Goal: Information Seeking & Learning: Learn about a topic

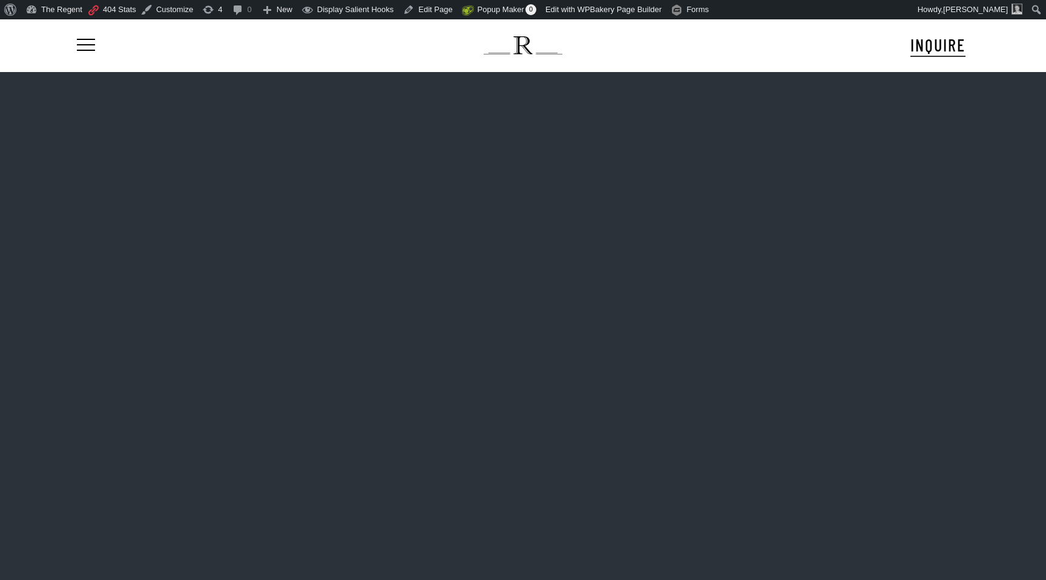
scroll to position [19, 0]
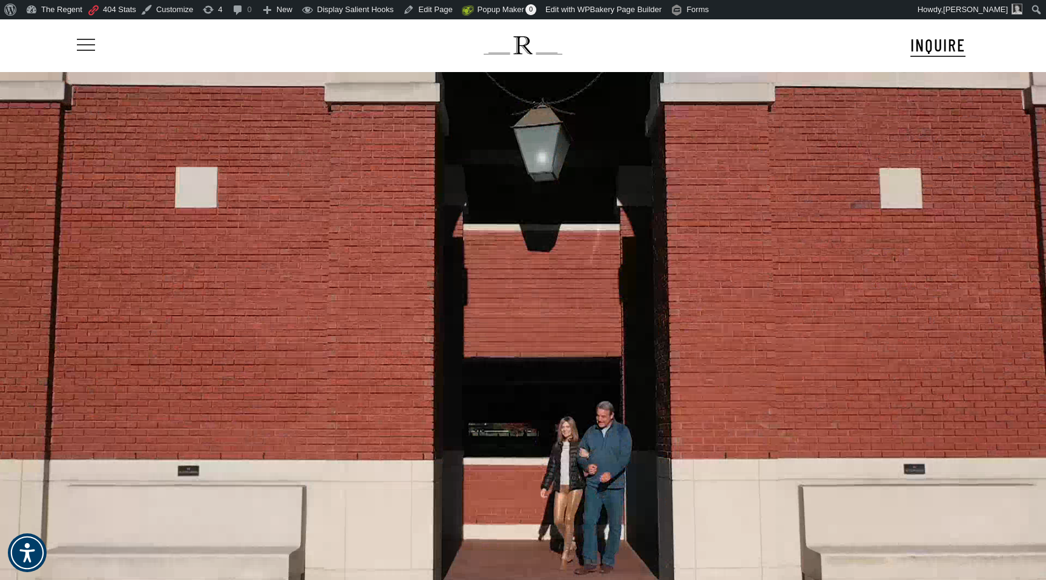
click at [88, 44] on span "Navigation Menu" at bounding box center [85, 45] width 13 height 17
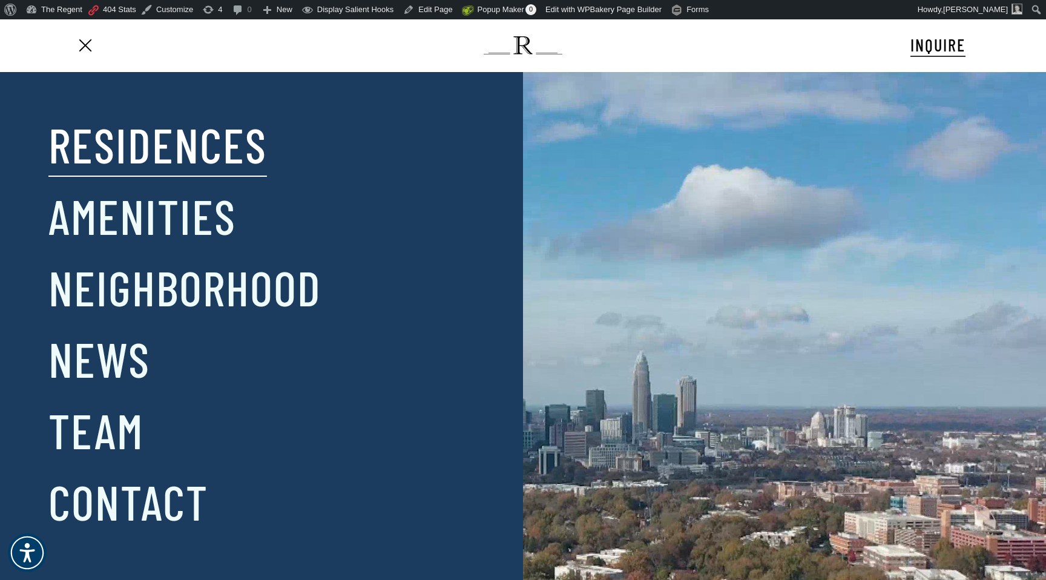
click at [192, 144] on link "Residences" at bounding box center [157, 144] width 219 height 63
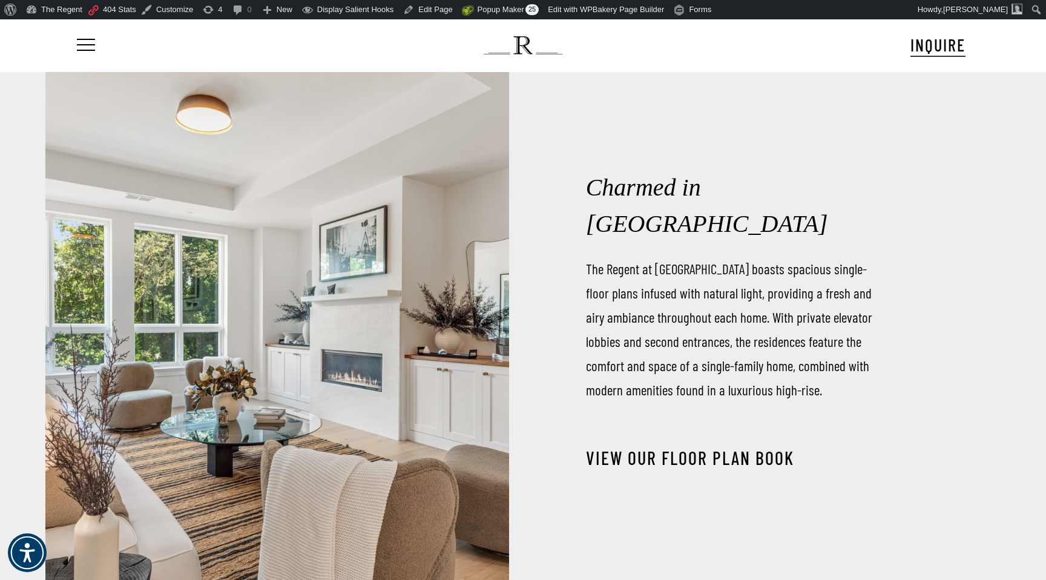
click at [691, 447] on link "View our Floor Plan Book" at bounding box center [690, 458] width 208 height 22
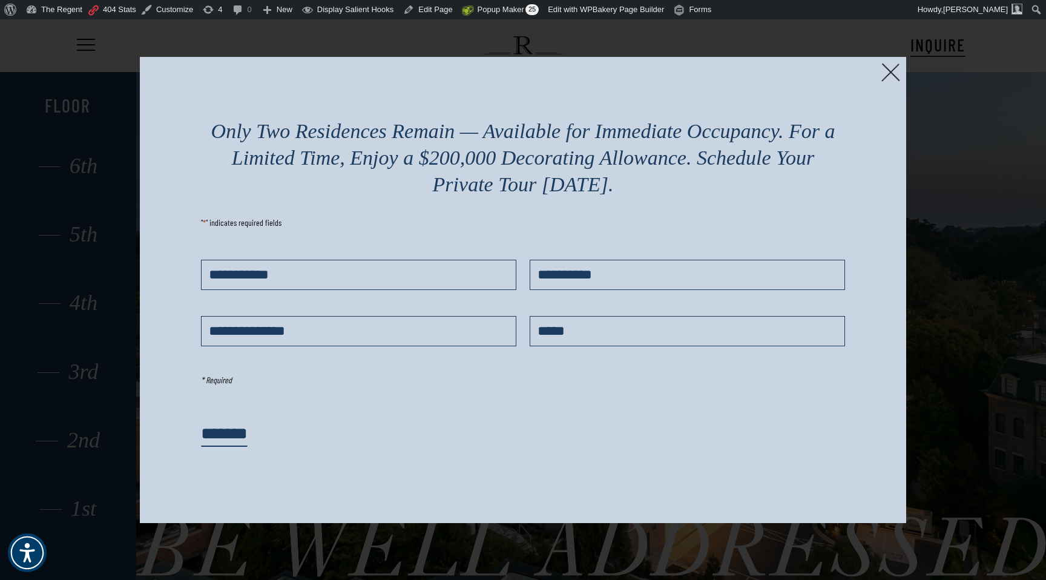
click at [889, 71] on img at bounding box center [890, 72] width 19 height 19
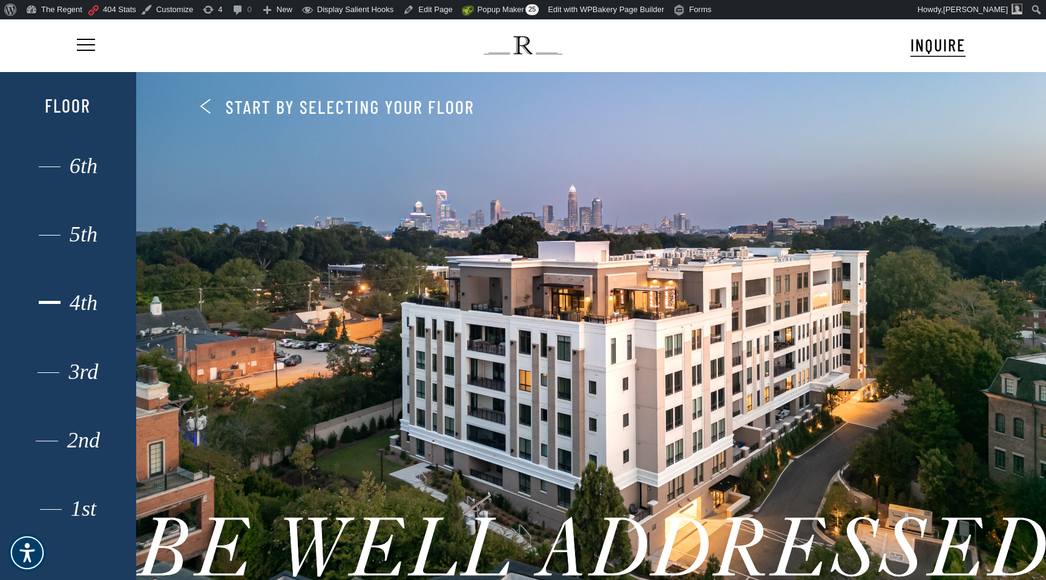
click at [87, 303] on div "4th" at bounding box center [68, 303] width 94 height 16
click at [76, 299] on div "4th" at bounding box center [68, 303] width 94 height 16
click at [81, 303] on div "4th" at bounding box center [68, 303] width 94 height 16
click at [86, 303] on div "4th" at bounding box center [68, 303] width 94 height 16
click at [81, 303] on div "4th" at bounding box center [68, 303] width 94 height 16
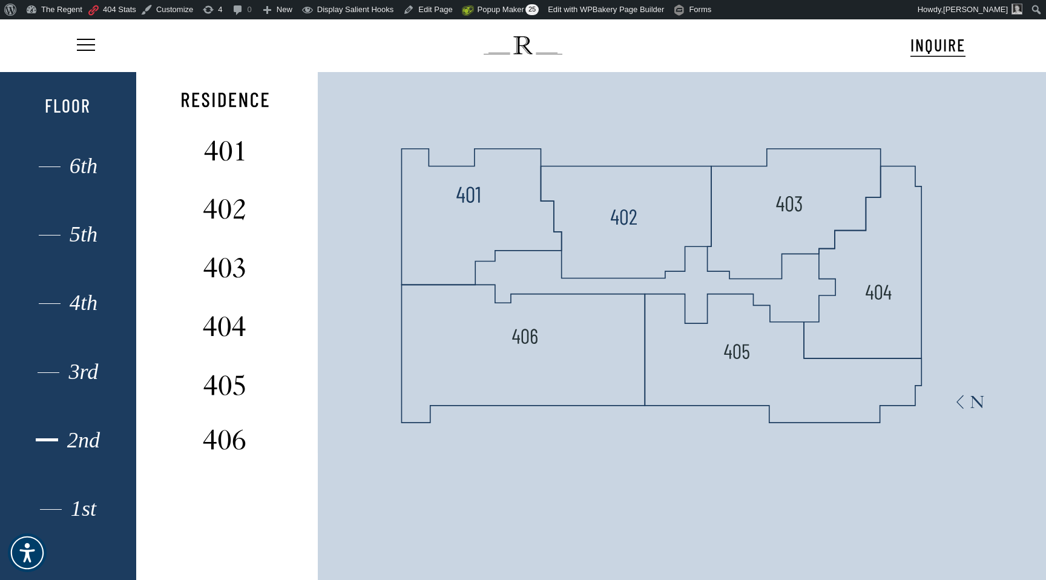
click at [73, 437] on div "2nd" at bounding box center [68, 440] width 94 height 16
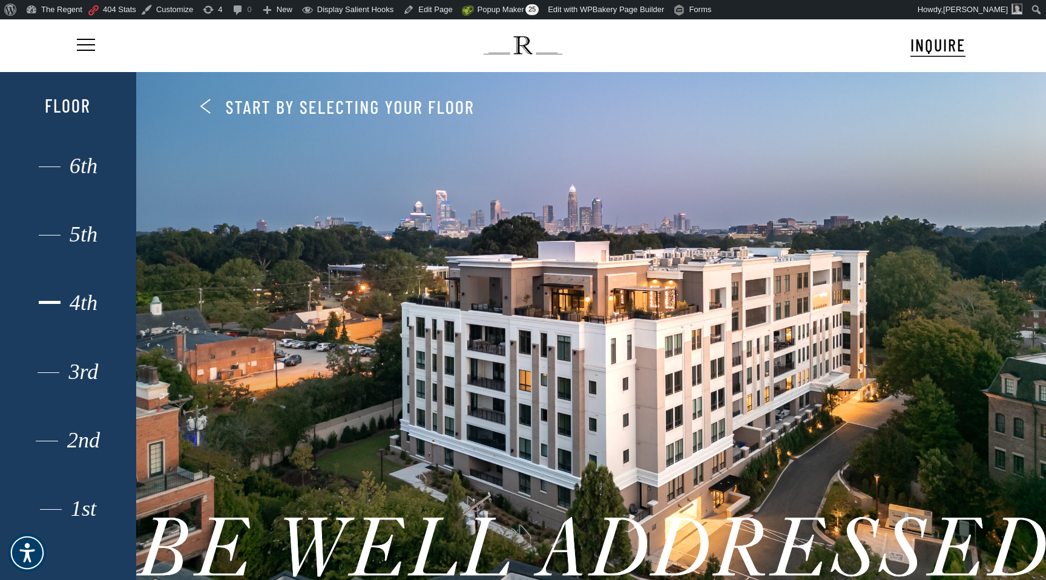
click at [87, 302] on div "4th" at bounding box center [68, 303] width 94 height 16
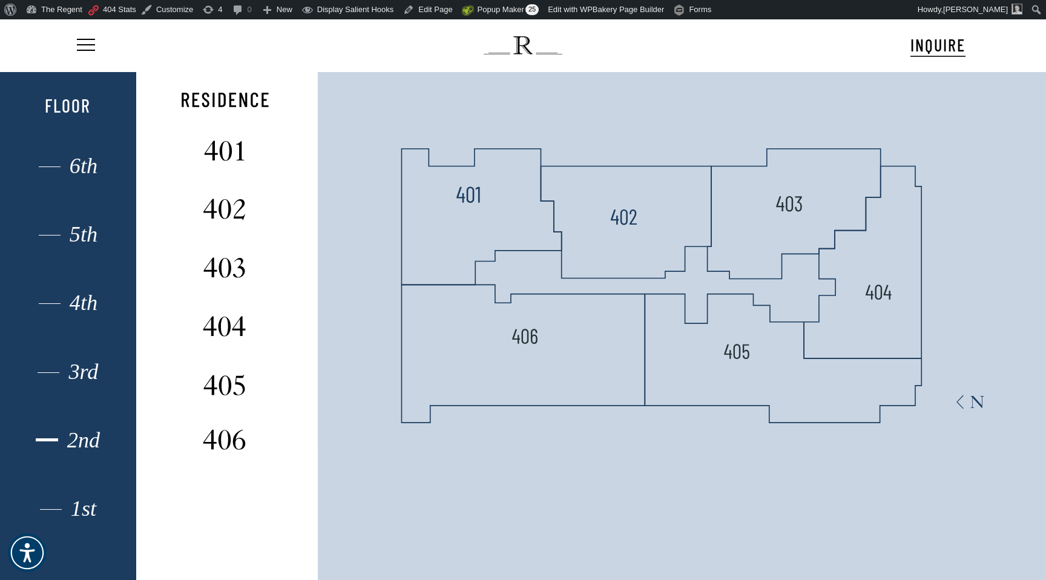
click at [83, 439] on div "2nd" at bounding box center [68, 440] width 94 height 16
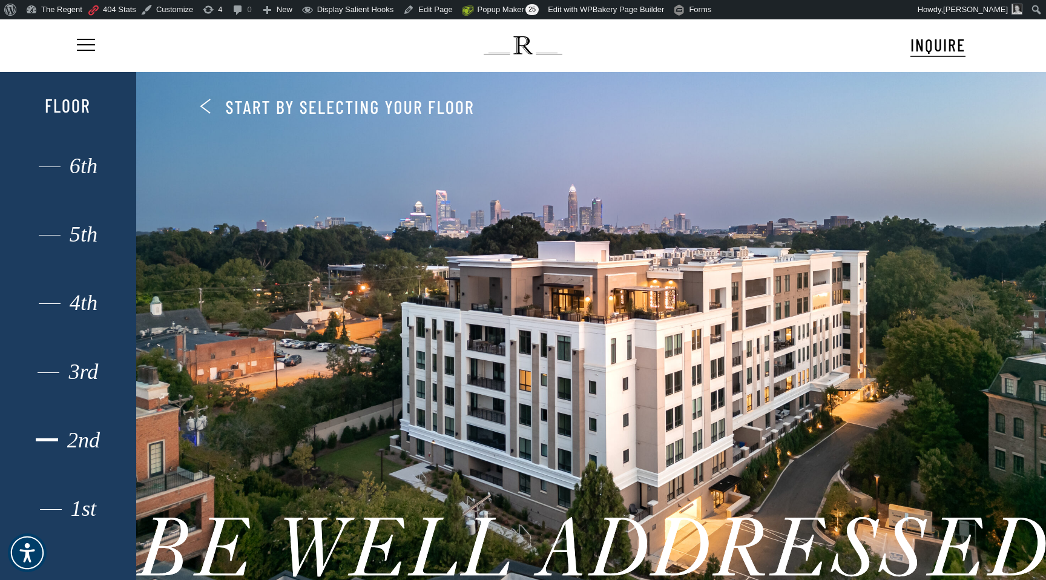
click at [84, 435] on div "2nd" at bounding box center [68, 440] width 94 height 16
click at [85, 435] on div "2nd" at bounding box center [68, 440] width 94 height 16
click at [79, 440] on div "2nd" at bounding box center [68, 440] width 94 height 16
click at [85, 432] on div "2nd" at bounding box center [68, 440] width 94 height 16
click at [76, 433] on div "2nd" at bounding box center [68, 440] width 94 height 16
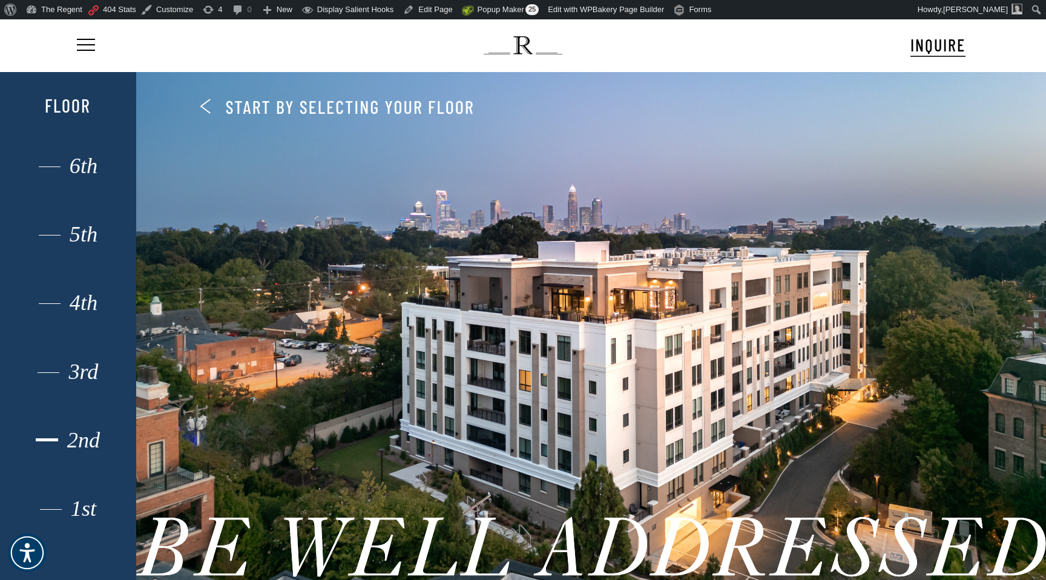
click at [94, 442] on div "2nd" at bounding box center [68, 440] width 94 height 16
click at [98, 441] on div "2nd" at bounding box center [68, 440] width 94 height 16
